Goal: Task Accomplishment & Management: Manage account settings

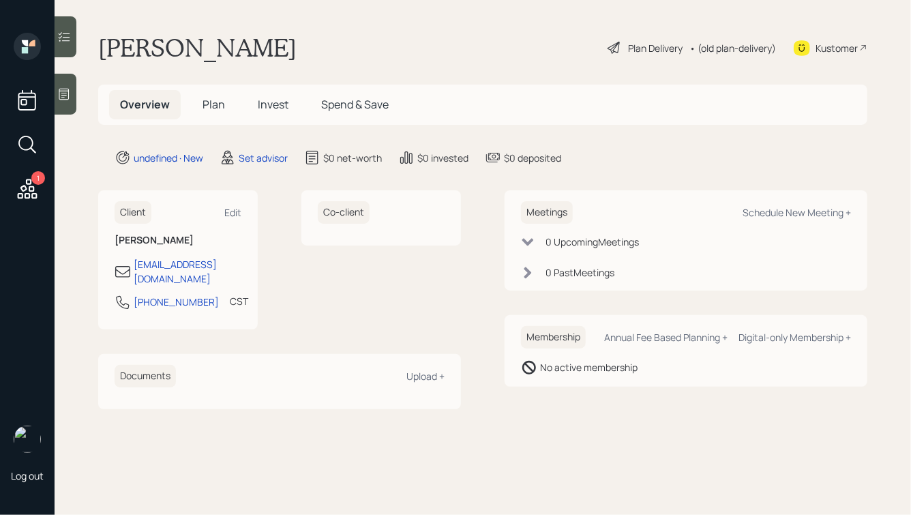
click at [60, 96] on icon at bounding box center [64, 94] width 14 height 14
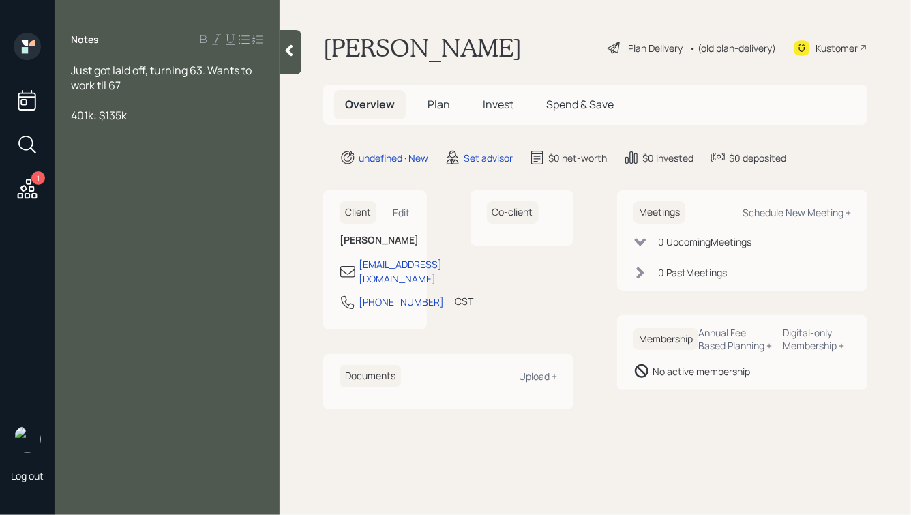
click at [145, 115] on div "401k: $135k" at bounding box center [167, 115] width 192 height 15
click at [798, 214] on div "Schedule New Meeting +" at bounding box center [797, 212] width 108 height 13
select select "round-[PERSON_NAME]"
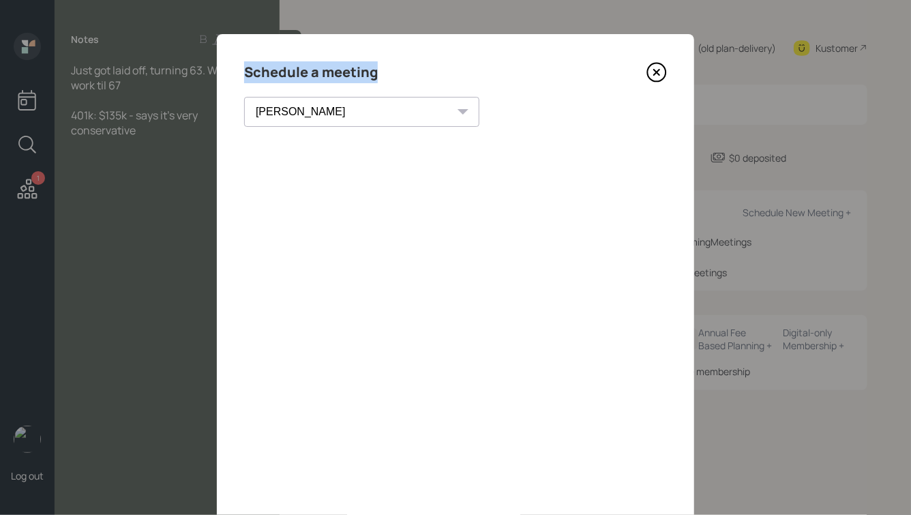
drag, startPoint x: 376, startPoint y: 71, endPoint x: 234, endPoint y: 72, distance: 142.5
click at [234, 72] on div "Schedule a meeting [PERSON_NAME] [PERSON_NAME] [PERSON_NAME] [PERSON_NAME] [PER…" at bounding box center [455, 306] width 477 height 545
click at [333, 71] on h4 "Schedule a meeting" at bounding box center [311, 72] width 134 height 22
click at [660, 71] on icon at bounding box center [656, 72] width 20 height 20
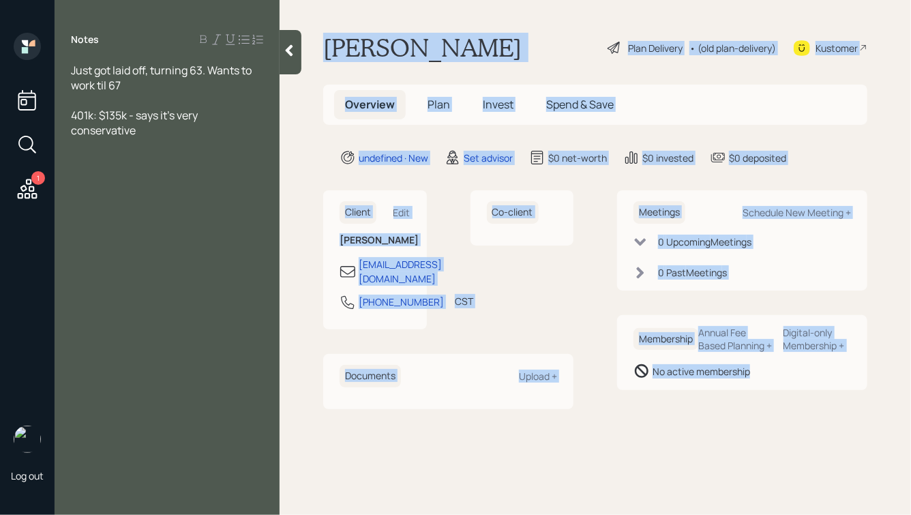
drag, startPoint x: 322, startPoint y: 45, endPoint x: 720, endPoint y: 425, distance: 550.3
click at [720, 424] on main "[PERSON_NAME] Plan Delivery • (old plan-delivery) Kustomer Overview Plan Invest…" at bounding box center [595, 257] width 631 height 515
click at [720, 408] on div "Meetings Schedule New Meeting + 0 Upcoming Meeting s 0 Past Meeting s Membershi…" at bounding box center [742, 299] width 250 height 218
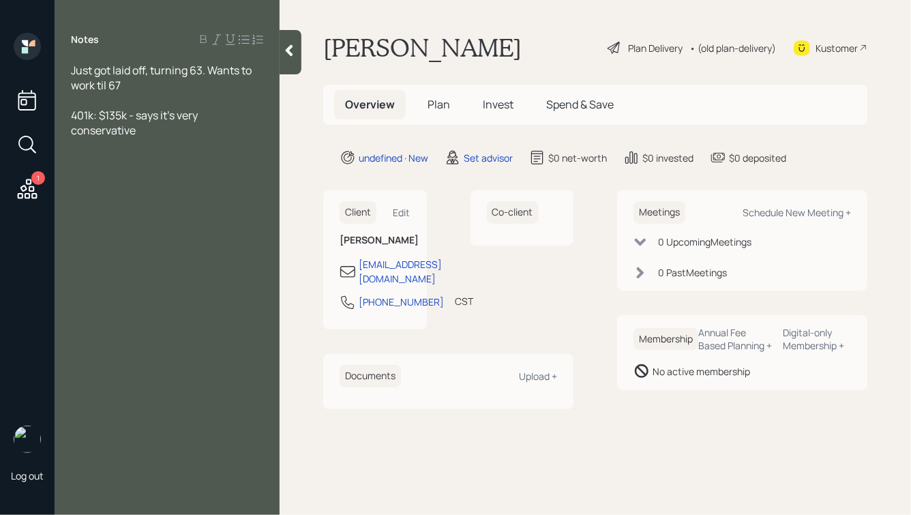
click at [157, 83] on div "Just got laid off, turning 63. Wants to work til 67" at bounding box center [167, 78] width 192 height 30
click at [134, 104] on div at bounding box center [167, 100] width 192 height 15
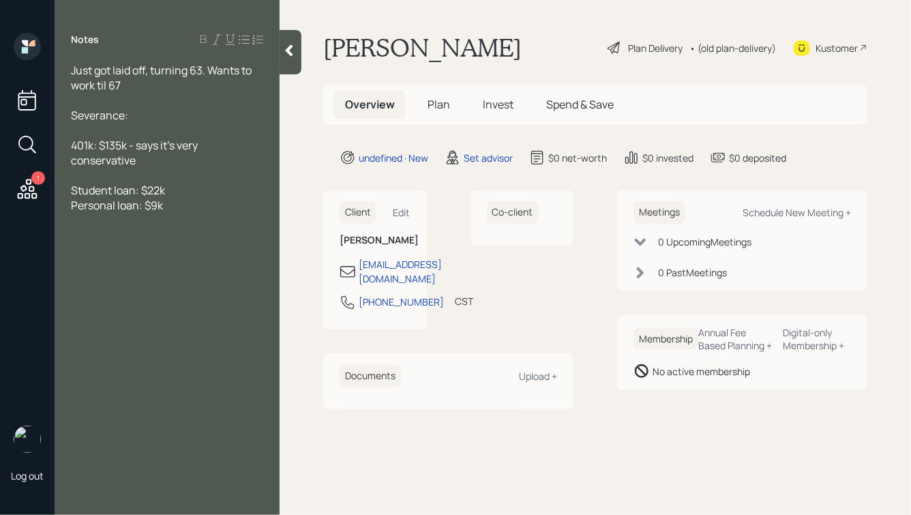
click at [134, 111] on div "Severance:" at bounding box center [167, 115] width 192 height 15
click at [147, 174] on div at bounding box center [167, 175] width 192 height 15
click at [163, 118] on div "Severance: $47k" at bounding box center [167, 115] width 192 height 15
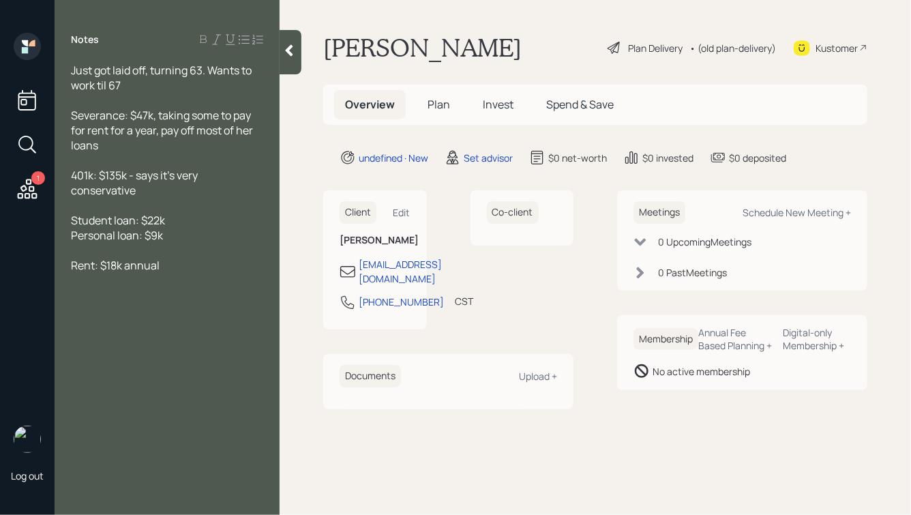
click at [175, 216] on div "Student loan: $22k" at bounding box center [167, 220] width 192 height 15
click at [85, 162] on div at bounding box center [167, 160] width 192 height 15
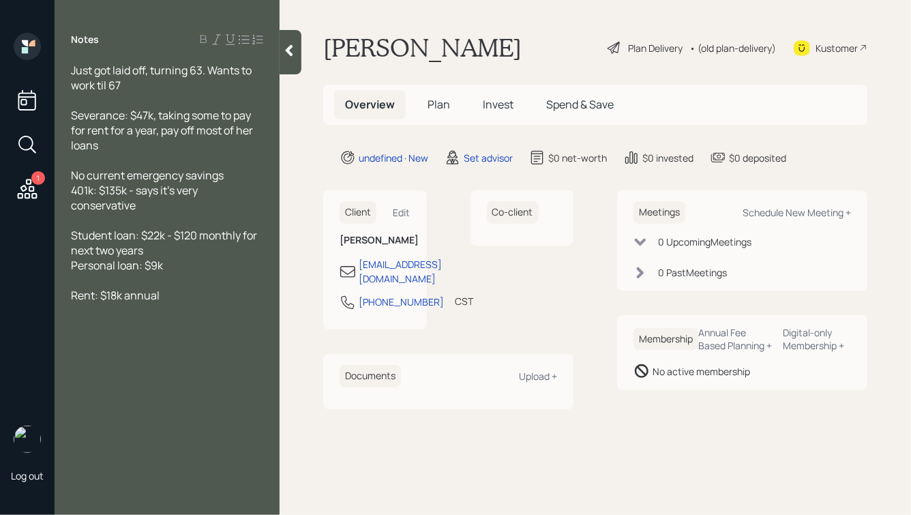
click at [162, 288] on div at bounding box center [167, 280] width 192 height 15
click at [166, 295] on div "Rent: $18k annual" at bounding box center [167, 295] width 192 height 15
click at [163, 271] on span "Personal loan: $9k" at bounding box center [117, 265] width 92 height 15
click at [173, 258] on div "Student loan: $22k - $120 monthly for next two years" at bounding box center [167, 243] width 192 height 30
click at [99, 243] on span "Student loan: $22k - $120 monthly for next two years" at bounding box center [165, 243] width 188 height 30
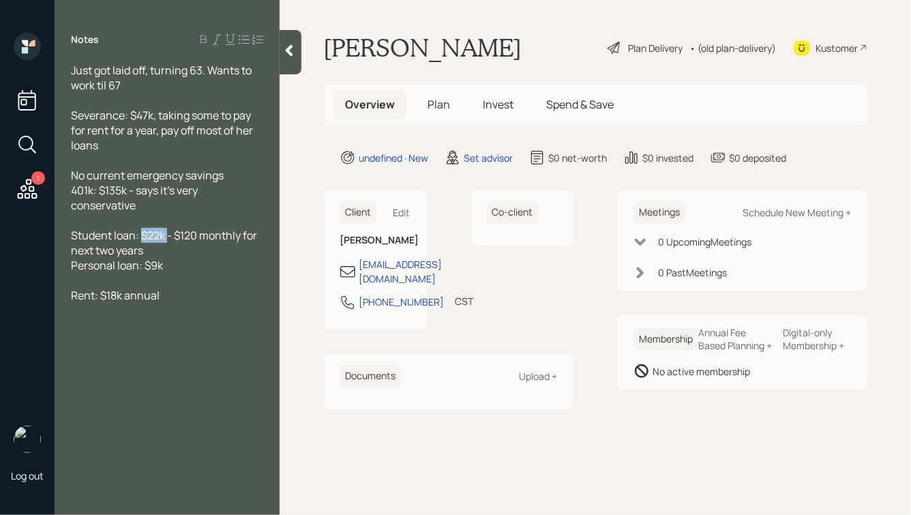
drag, startPoint x: 141, startPoint y: 237, endPoint x: 168, endPoint y: 240, distance: 27.5
click at [168, 240] on span "Student loan: $22k - $120 monthly for next two years" at bounding box center [165, 243] width 188 height 30
drag, startPoint x: 155, startPoint y: 202, endPoint x: 88, endPoint y: 175, distance: 72.6
click at [88, 177] on div "Just got laid off, turning 63. Wants to work til 67 Severance: $47k, taking som…" at bounding box center [167, 198] width 192 height 270
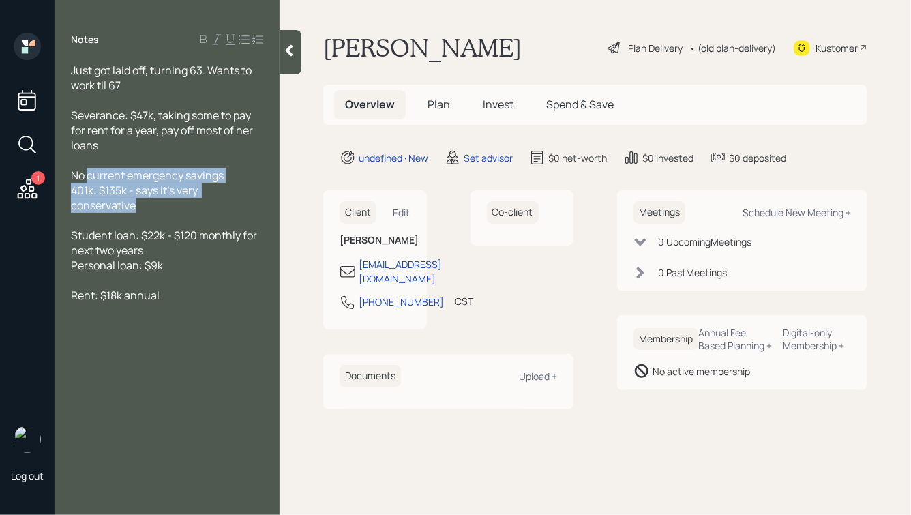
click at [88, 175] on span "No current emergency savings" at bounding box center [147, 175] width 153 height 15
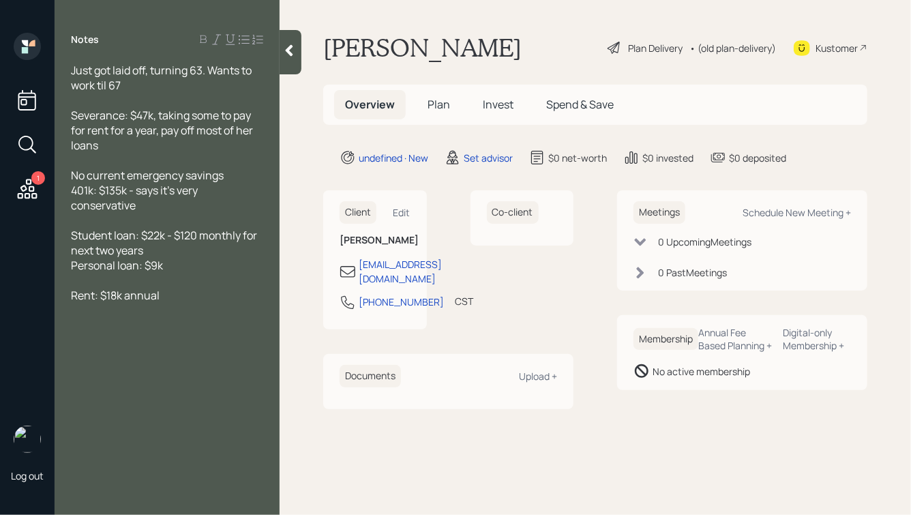
click at [112, 145] on div "Severance: $47k, taking some to pay for rent for a year, pay off most of her lo…" at bounding box center [167, 130] width 192 height 45
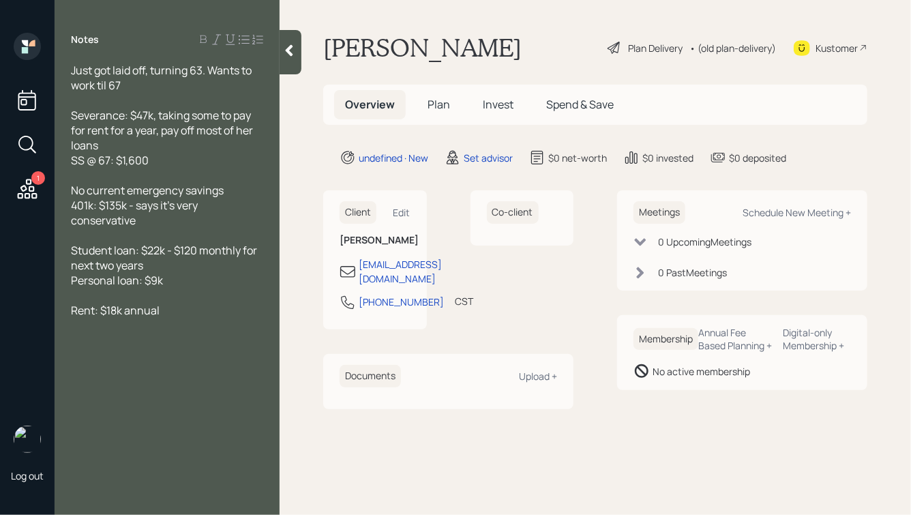
click at [177, 318] on div "Rent: $18k annual" at bounding box center [167, 310] width 192 height 15
drag, startPoint x: 145, startPoint y: 359, endPoint x: 93, endPoint y: 359, distance: 52.5
click at [93, 359] on div "Main pain: Investing the 401k, figuring out if she has" at bounding box center [167, 348] width 192 height 30
click at [291, 46] on icon at bounding box center [290, 51] width 8 height 12
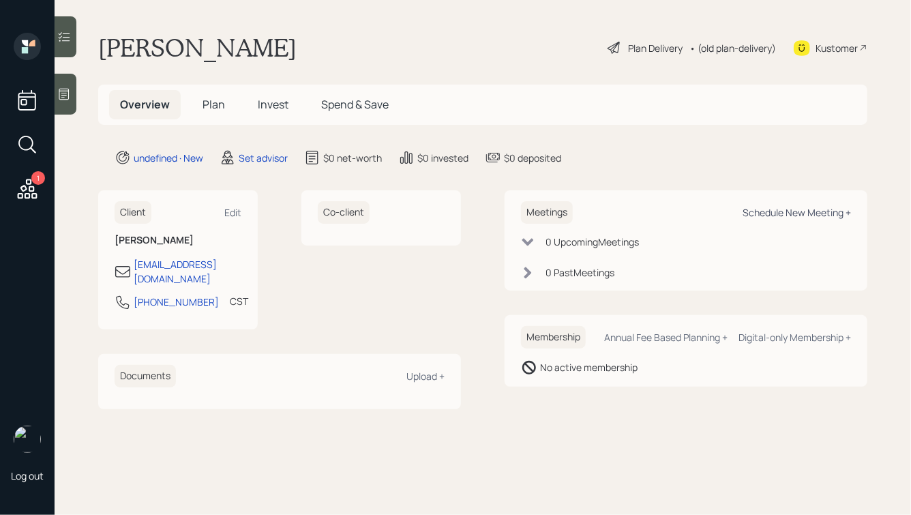
click at [799, 214] on div "Schedule New Meeting +" at bounding box center [797, 212] width 108 height 13
select select "round-[PERSON_NAME]"
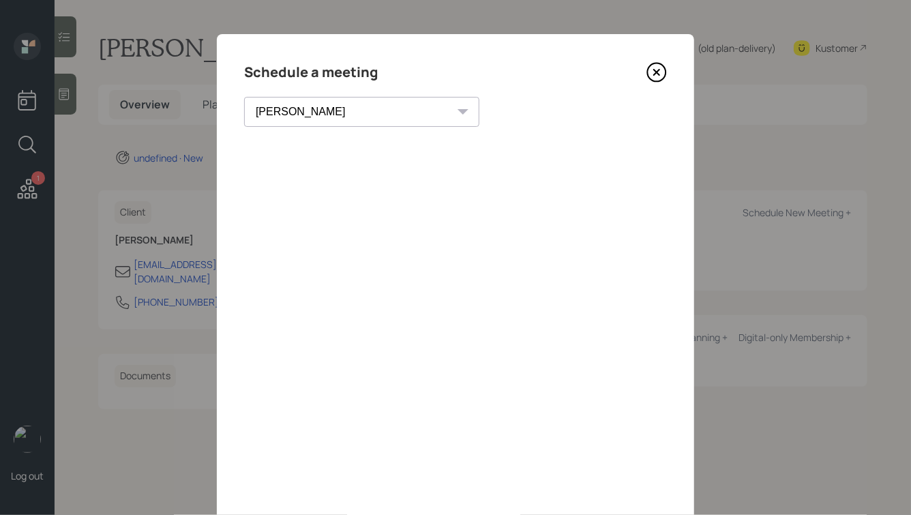
scroll to position [98, 0]
